Goal: Task Accomplishment & Management: Use online tool/utility

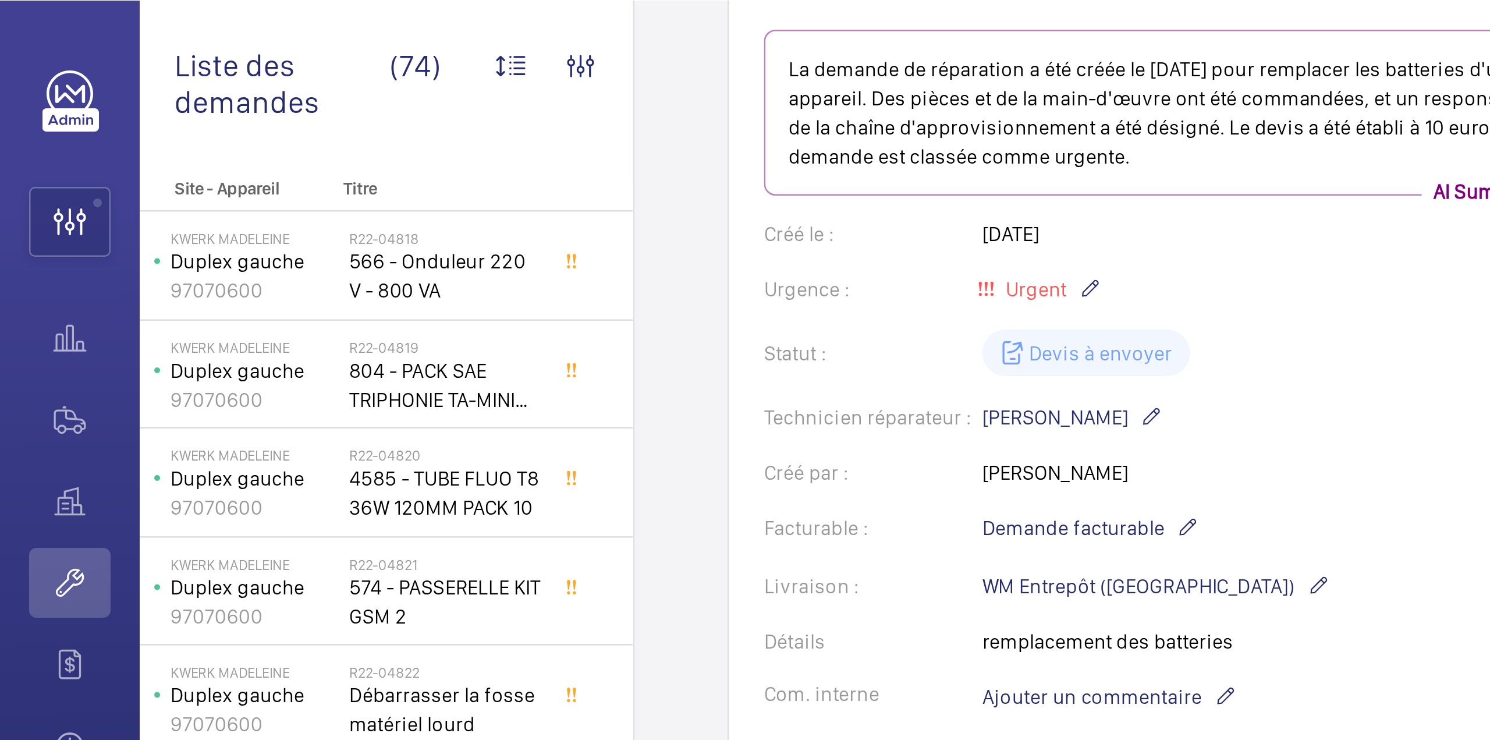
scroll to position [145, 0]
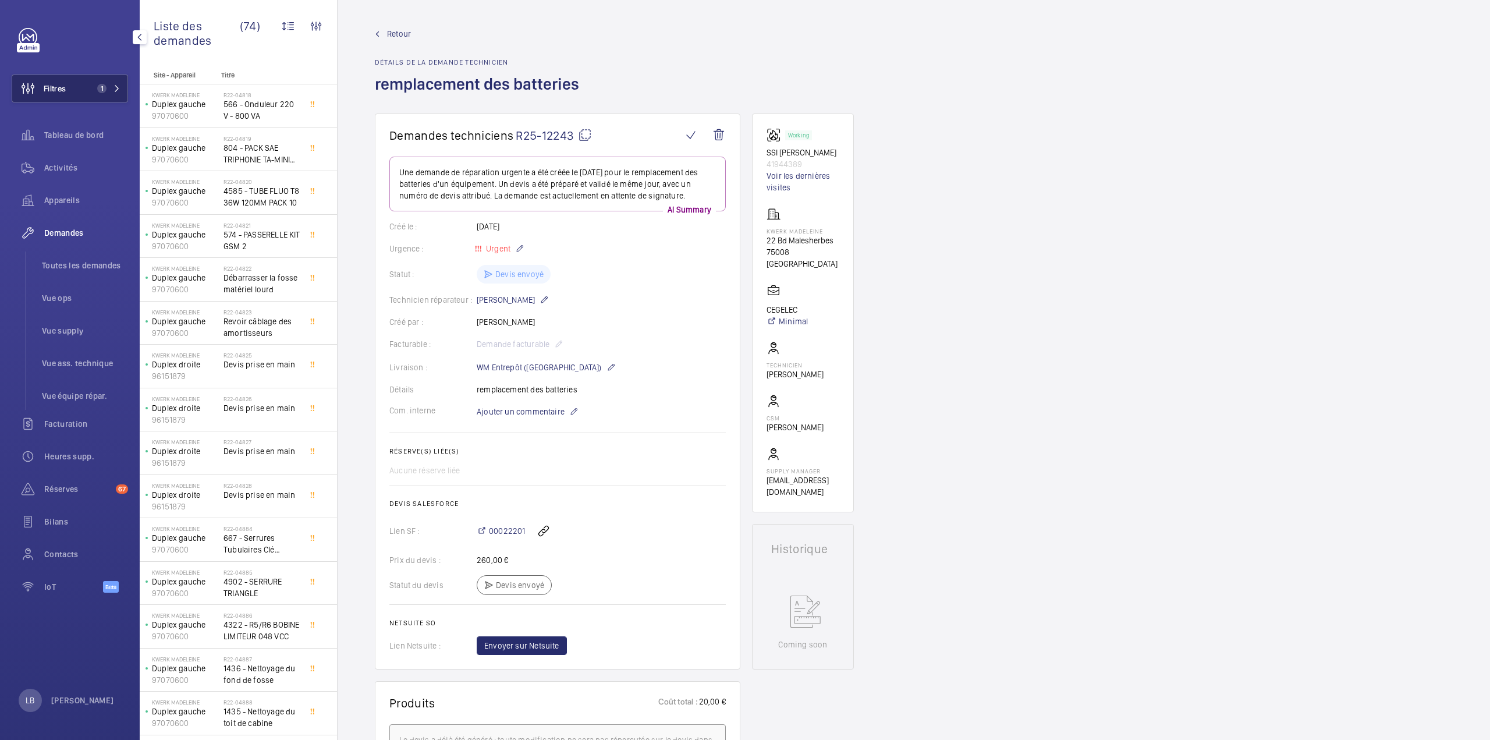
click at [105, 77] on button "Filtres 1" at bounding box center [70, 88] width 116 height 28
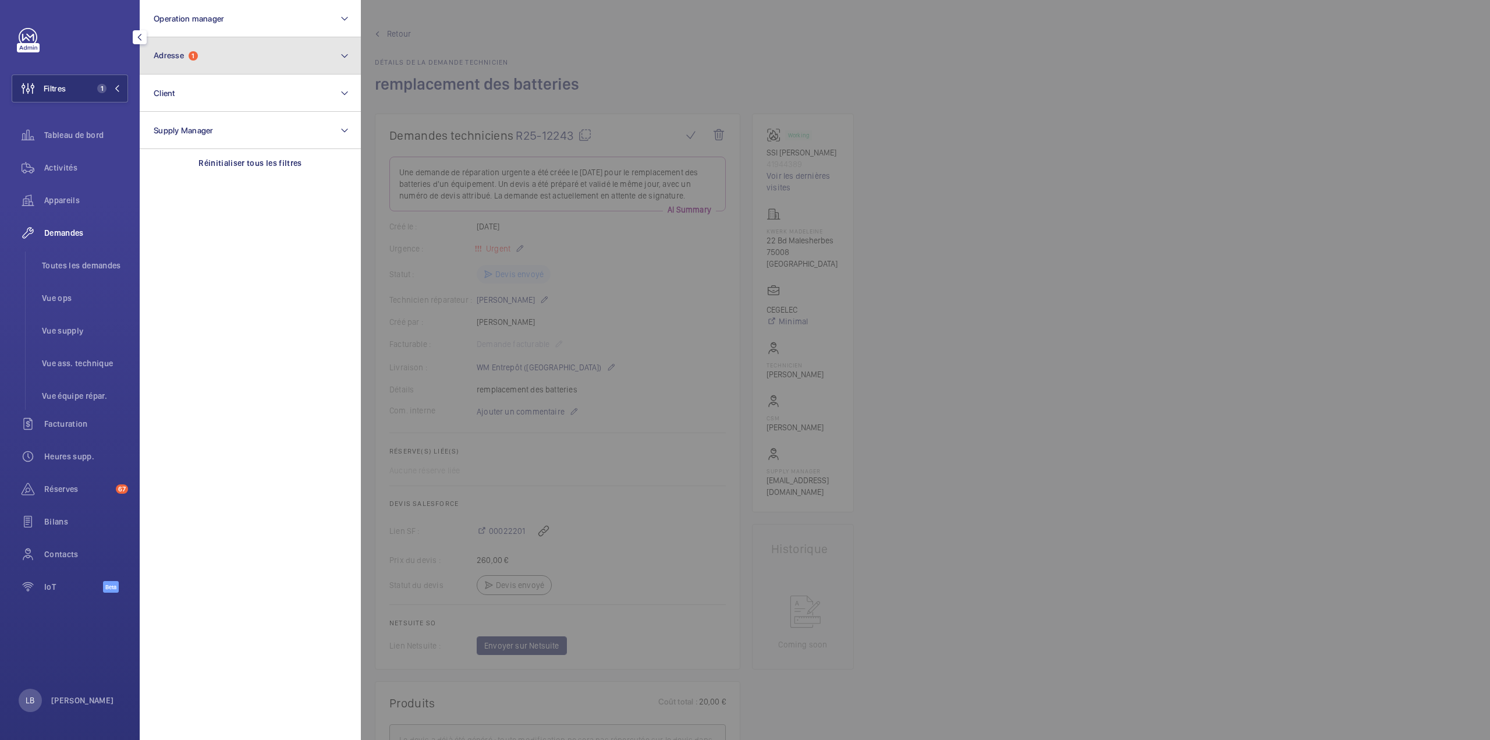
click at [217, 37] on button "Adresse 1" at bounding box center [250, 55] width 221 height 37
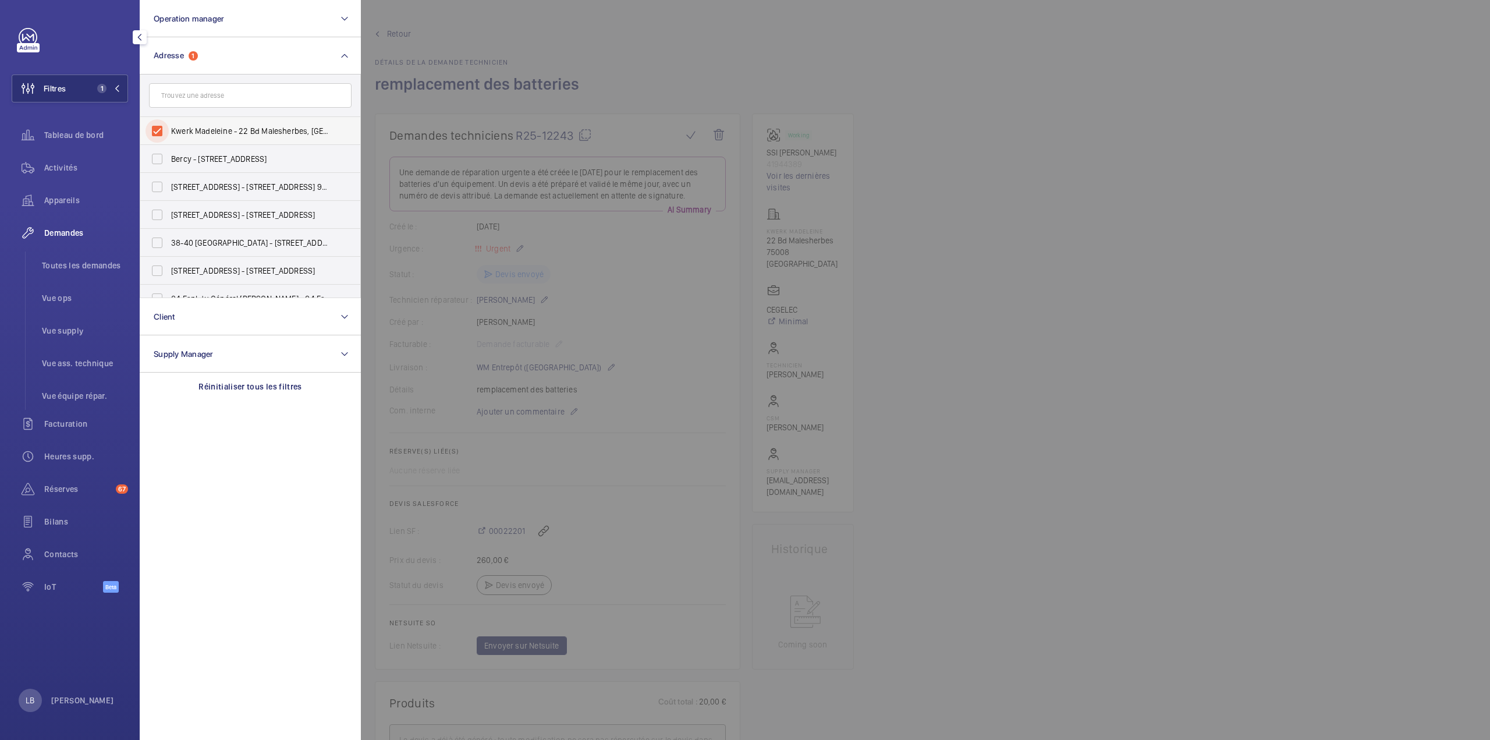
click at [159, 130] on input "Kwerk Madeleine - 22 Bd Malesherbes, [GEOGRAPHIC_DATA]" at bounding box center [156, 130] width 23 height 23
checkbox input "false"
drag, startPoint x: 65, startPoint y: 170, endPoint x: 74, endPoint y: 168, distance: 9.6
click at [65, 170] on span "Activités" at bounding box center [86, 168] width 84 height 12
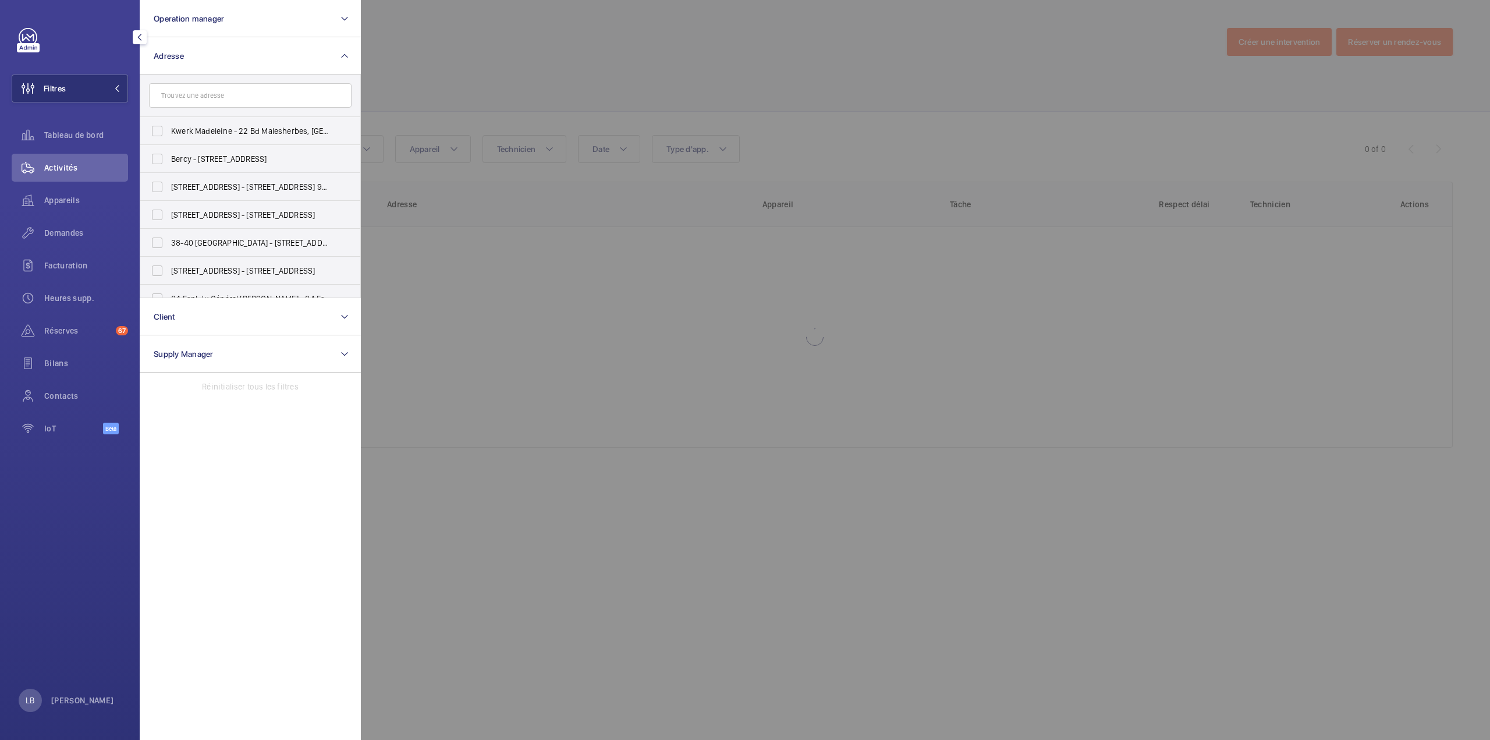
click at [443, 70] on div at bounding box center [1106, 370] width 1490 height 740
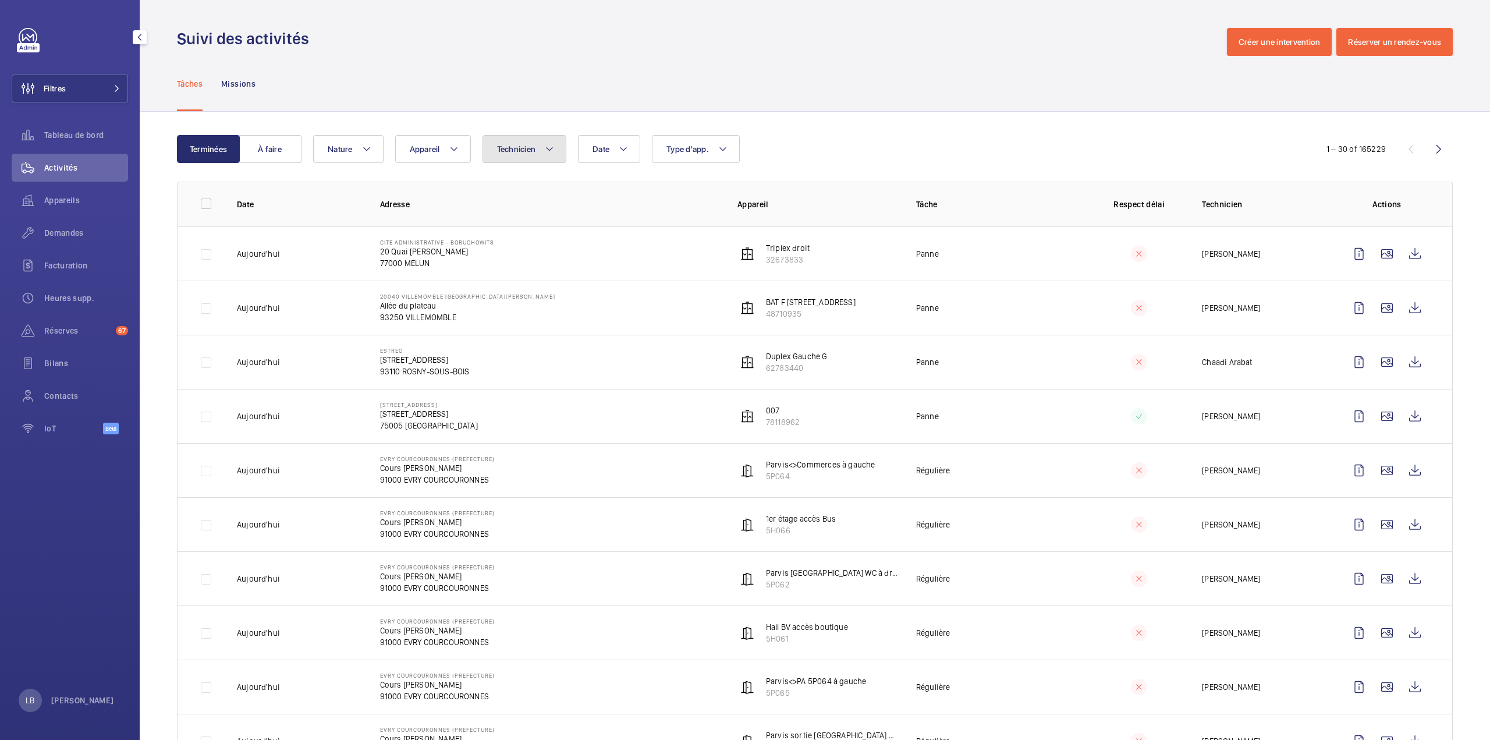
click at [536, 140] on button "Technicien" at bounding box center [524, 149] width 84 height 28
type input "faycel"
click at [502, 224] on input "[PERSON_NAME]" at bounding box center [499, 227] width 23 height 23
checkbox input "true"
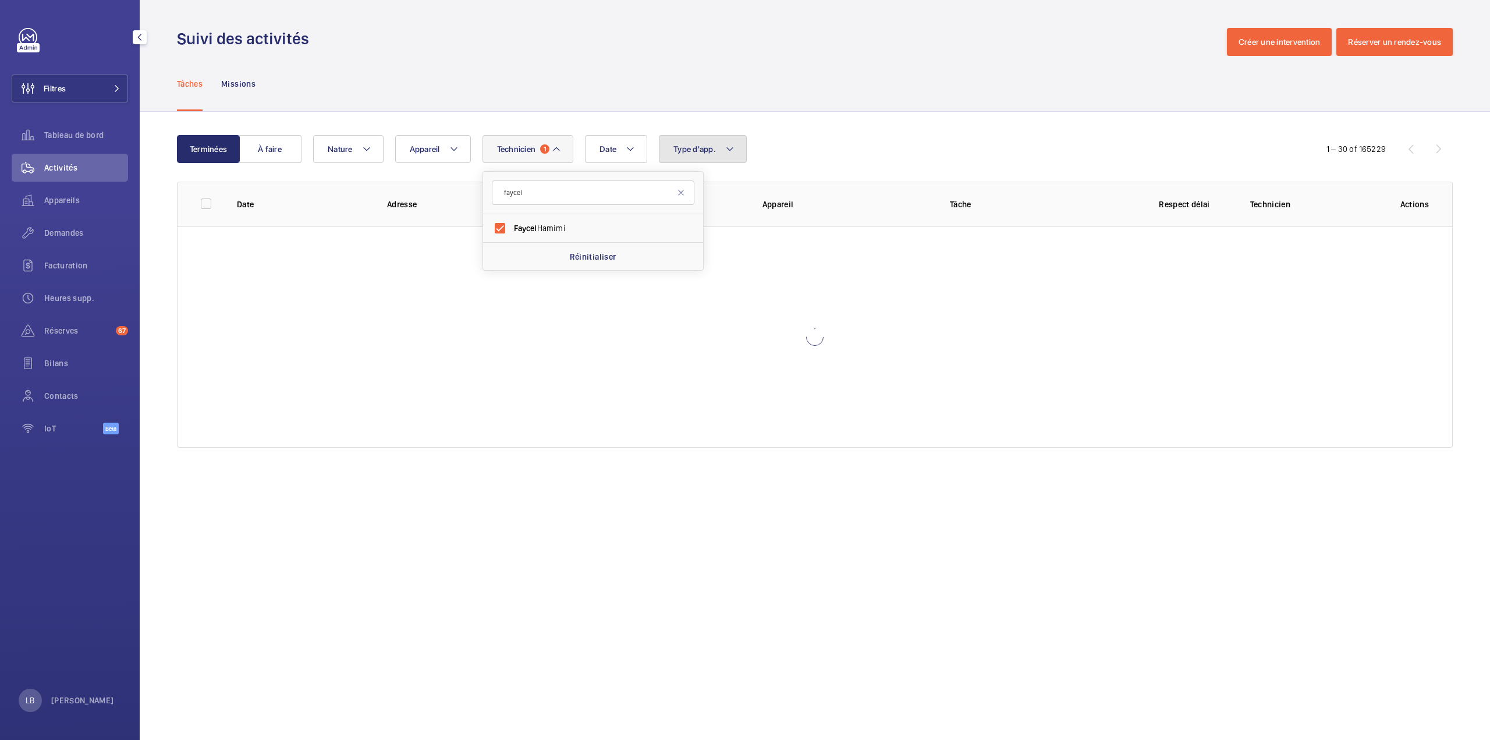
click at [737, 154] on button "Type d'app." at bounding box center [703, 149] width 88 height 28
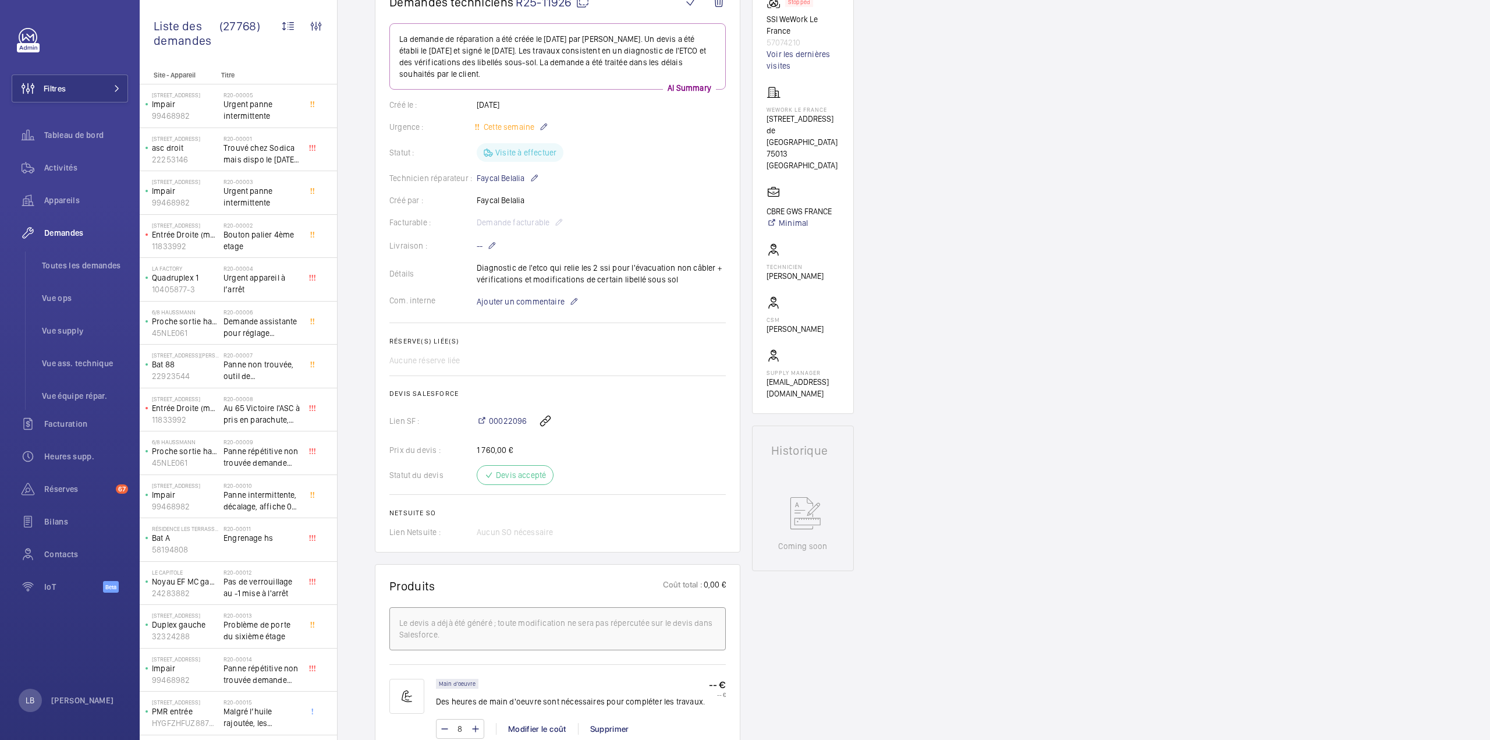
scroll to position [108, 0]
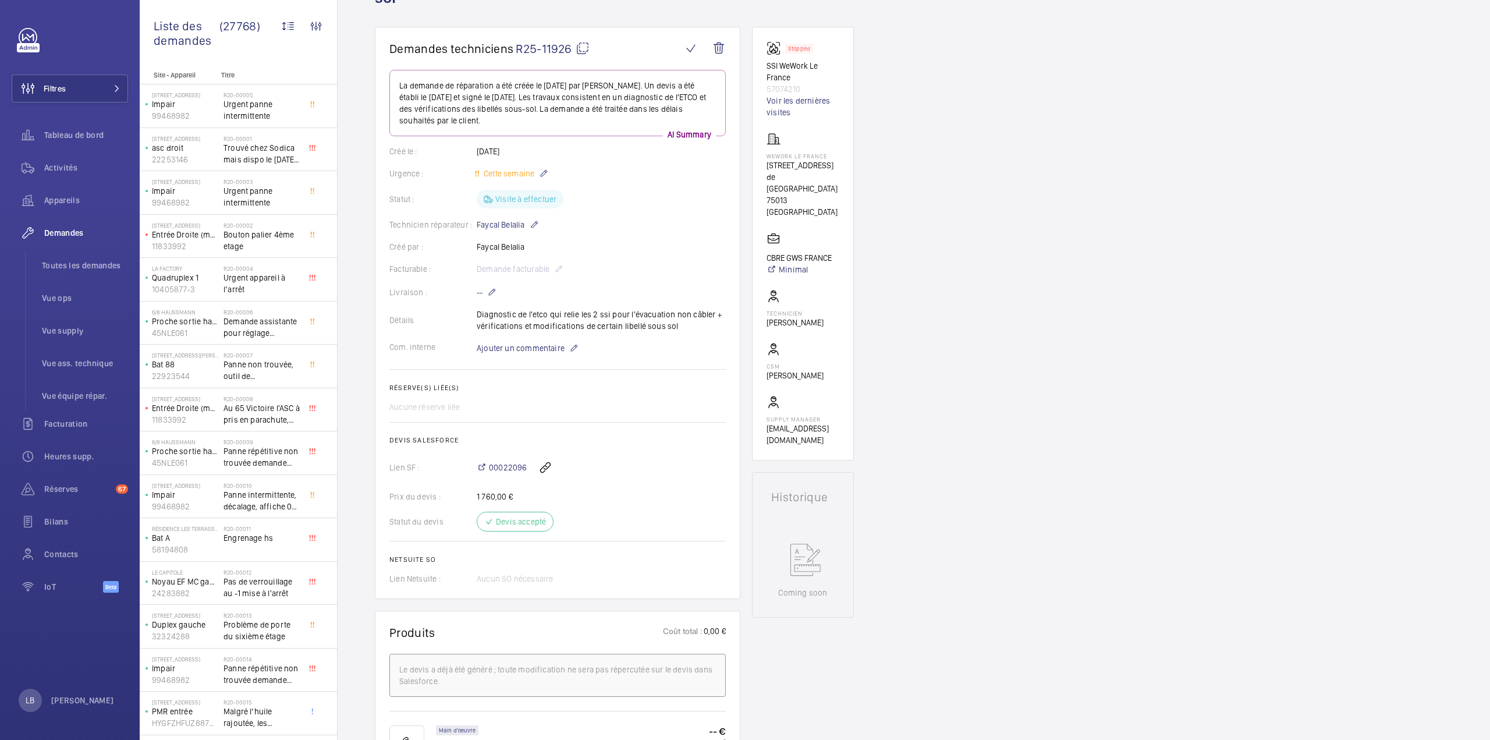
click at [583, 48] on mat-icon at bounding box center [582, 48] width 14 height 14
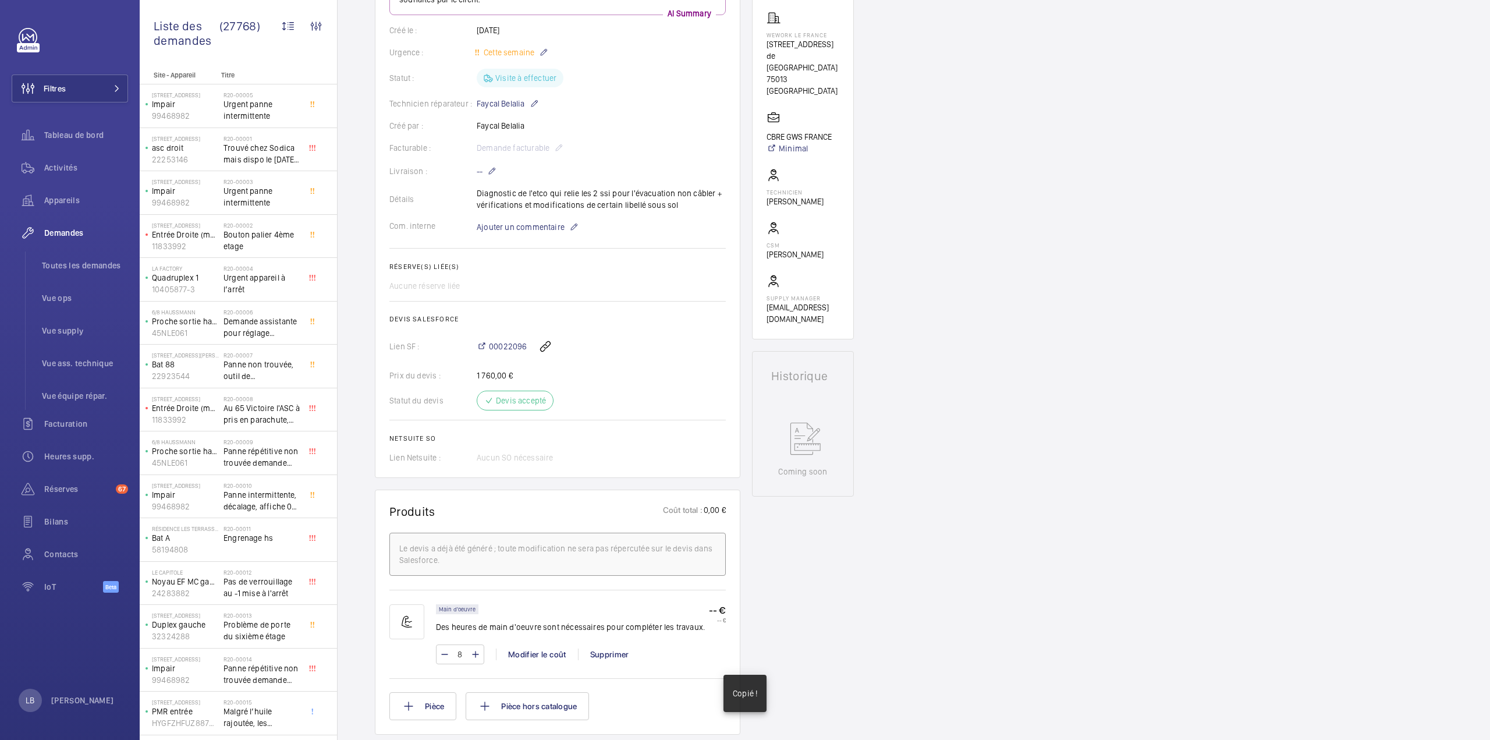
scroll to position [341, 0]
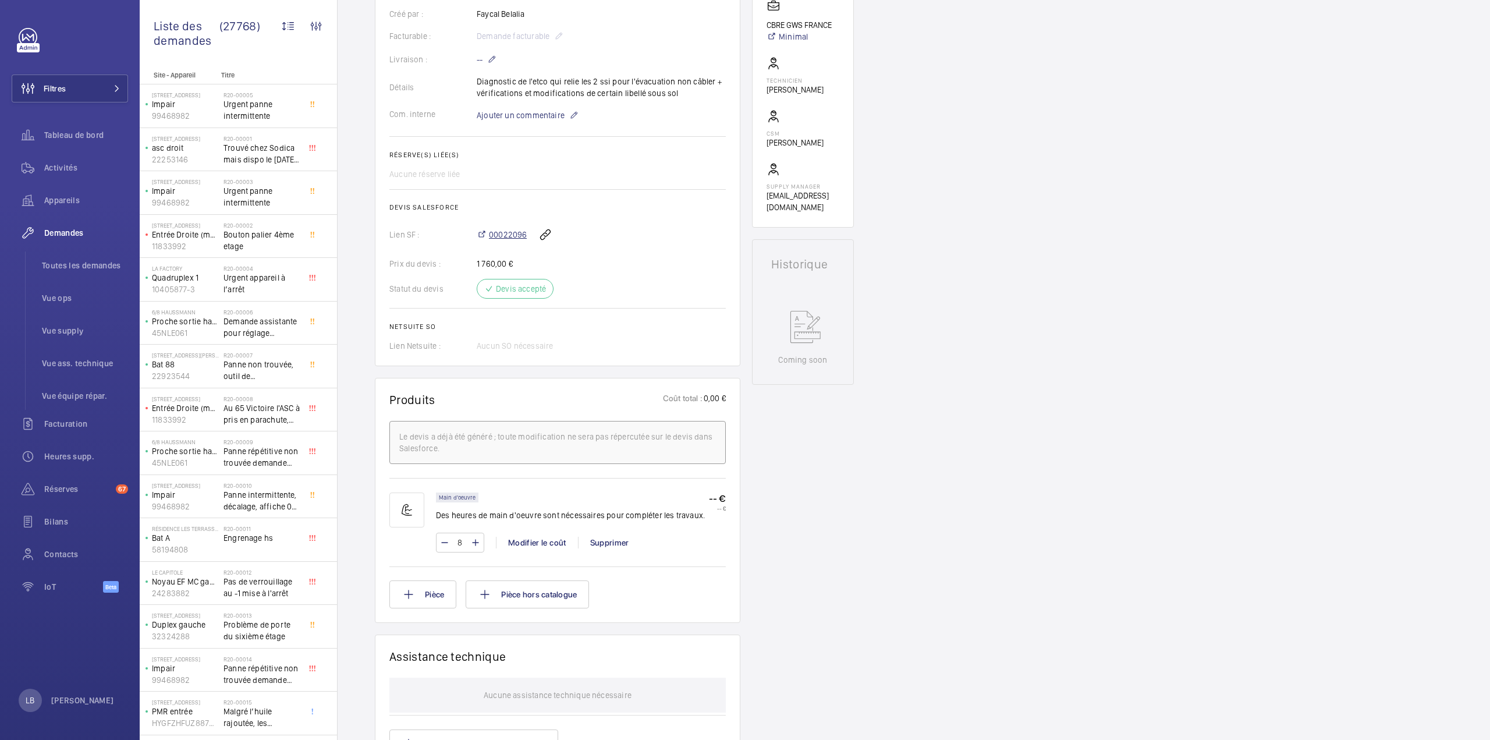
click at [511, 238] on span "00022096" at bounding box center [508, 235] width 38 height 12
